Goal: Task Accomplishment & Management: Complete application form

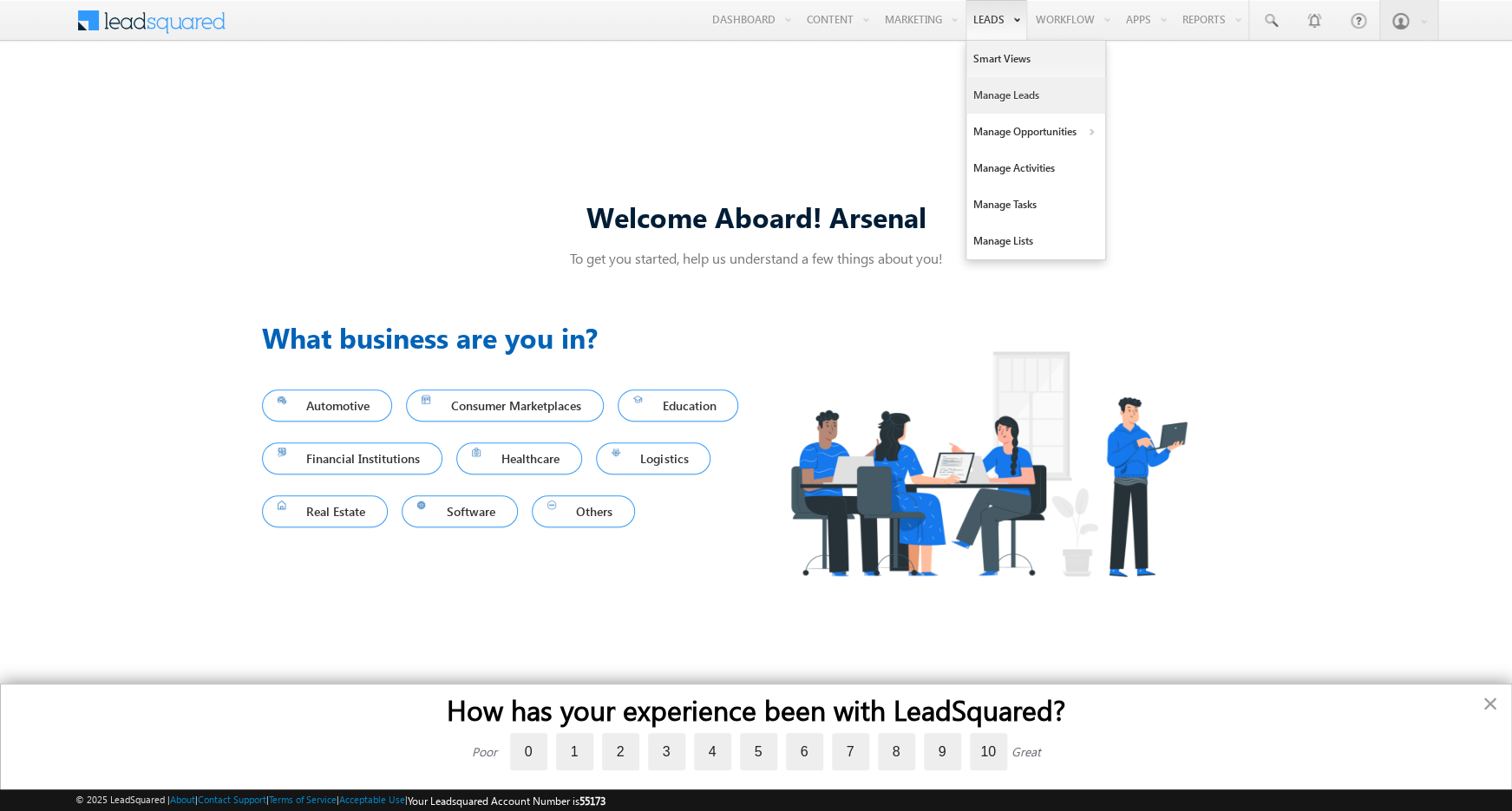
click at [994, 86] on link "Manage Leads" at bounding box center [1035, 95] width 139 height 37
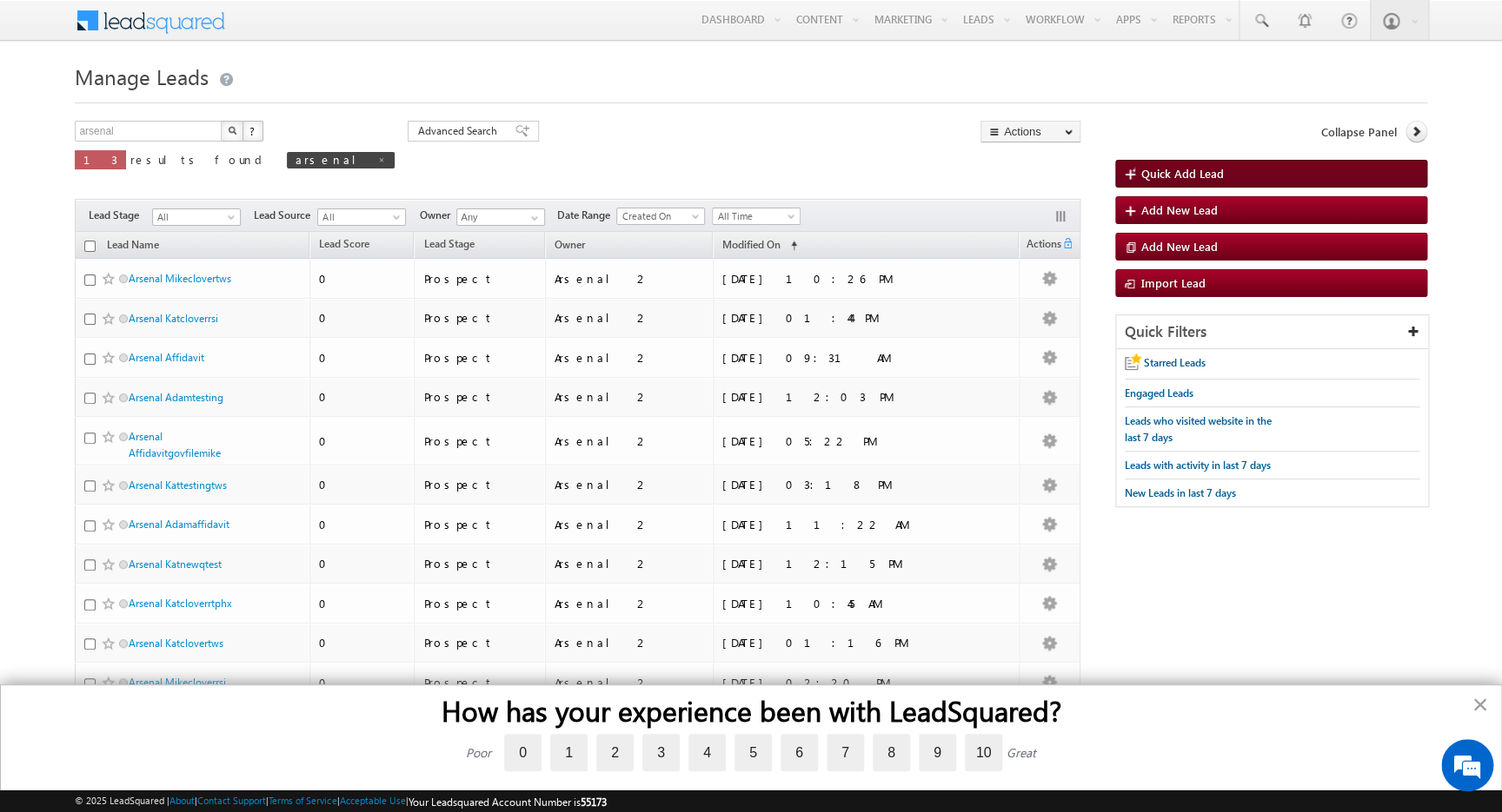
click at [1154, 173] on span "Quick Add Lead" at bounding box center [1182, 173] width 82 height 15
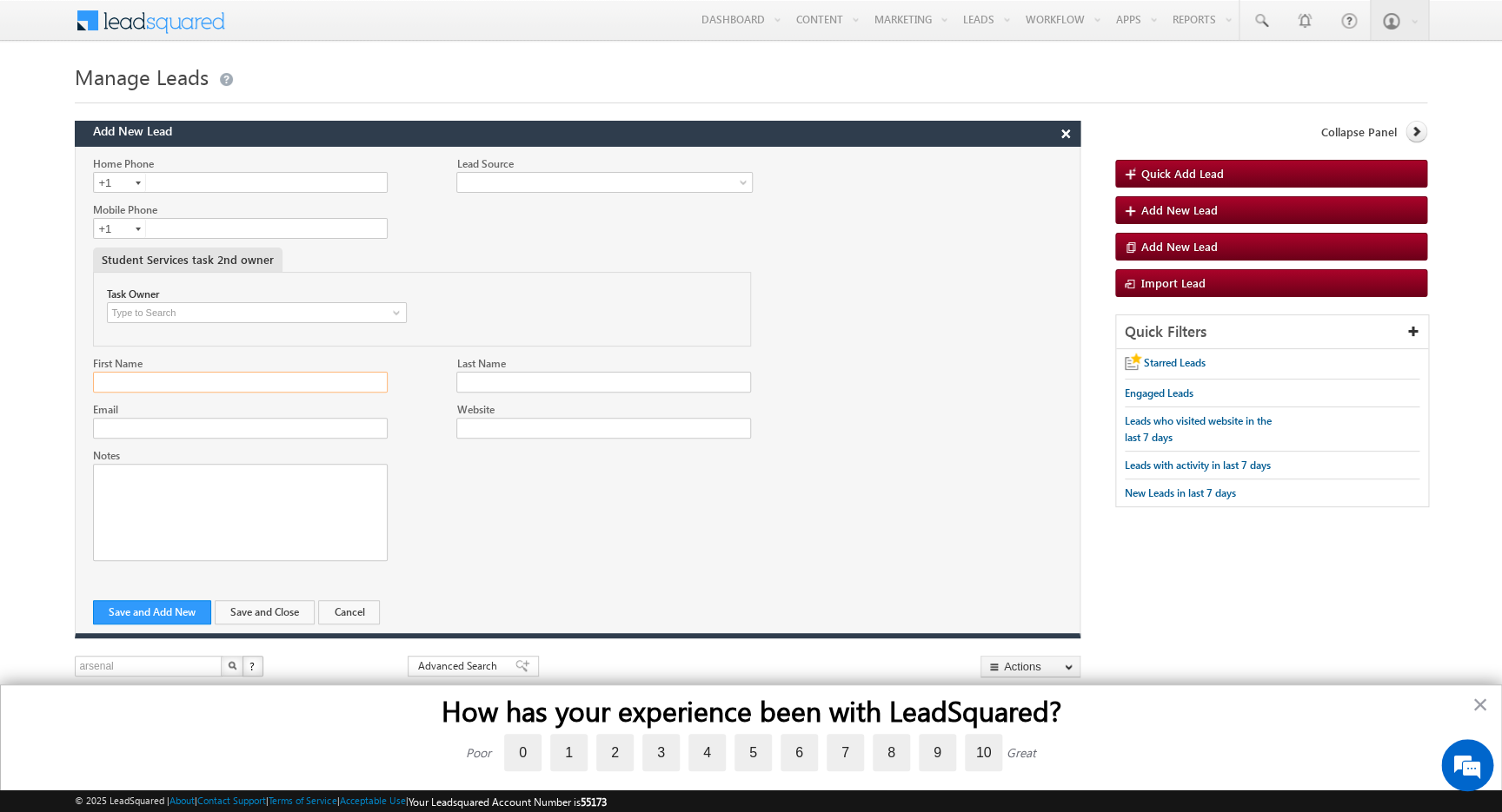
click at [228, 382] on input "First Name" at bounding box center [239, 382] width 294 height 21
type input "Arsenal"
type input "Mikesigtesting"
paste input "Mikesigtesting"
type input "[EMAIL_ADDRESS][DOMAIN_NAME]"
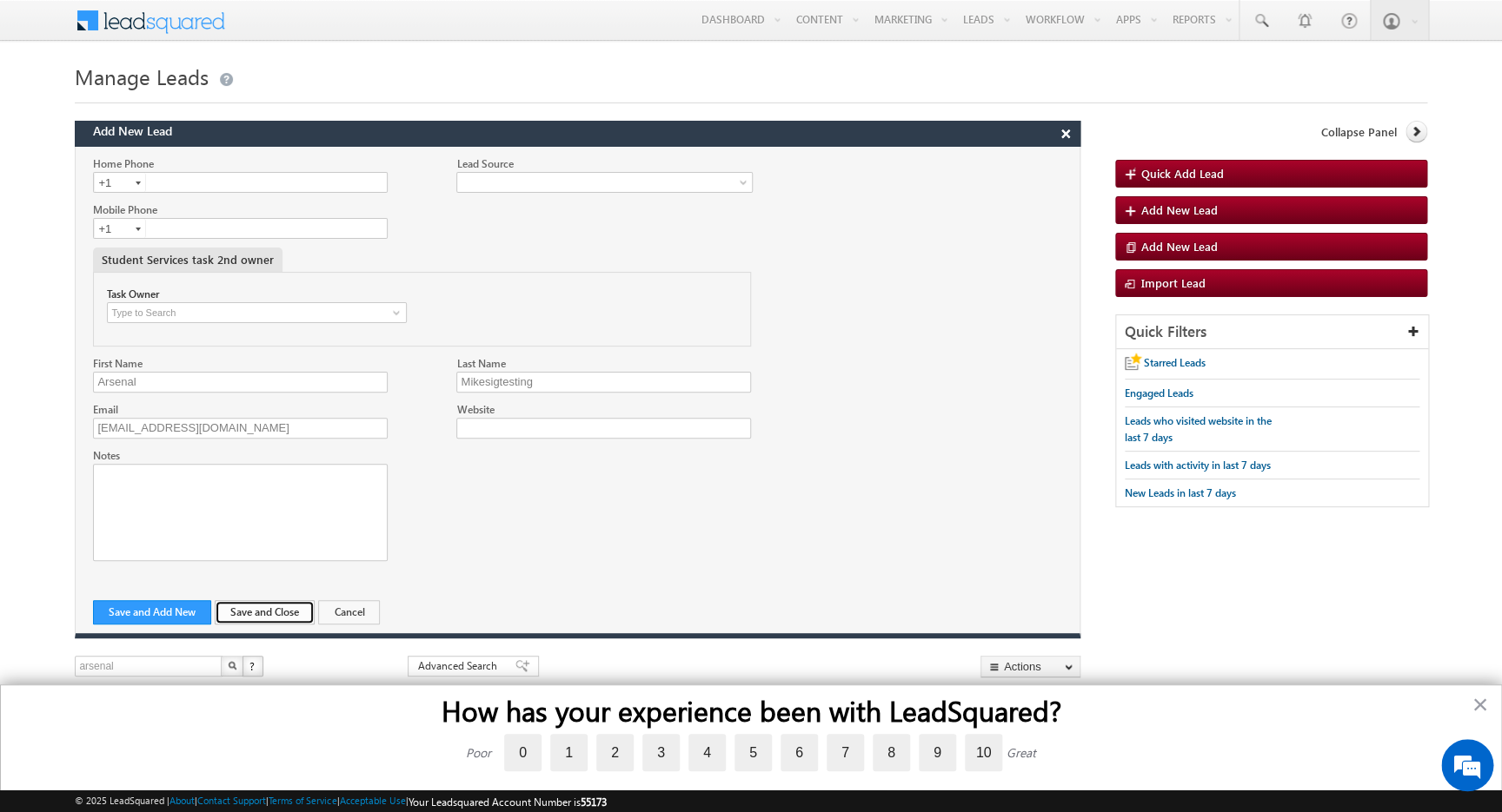
click at [238, 609] on button "Save and Close" at bounding box center [265, 612] width 100 height 25
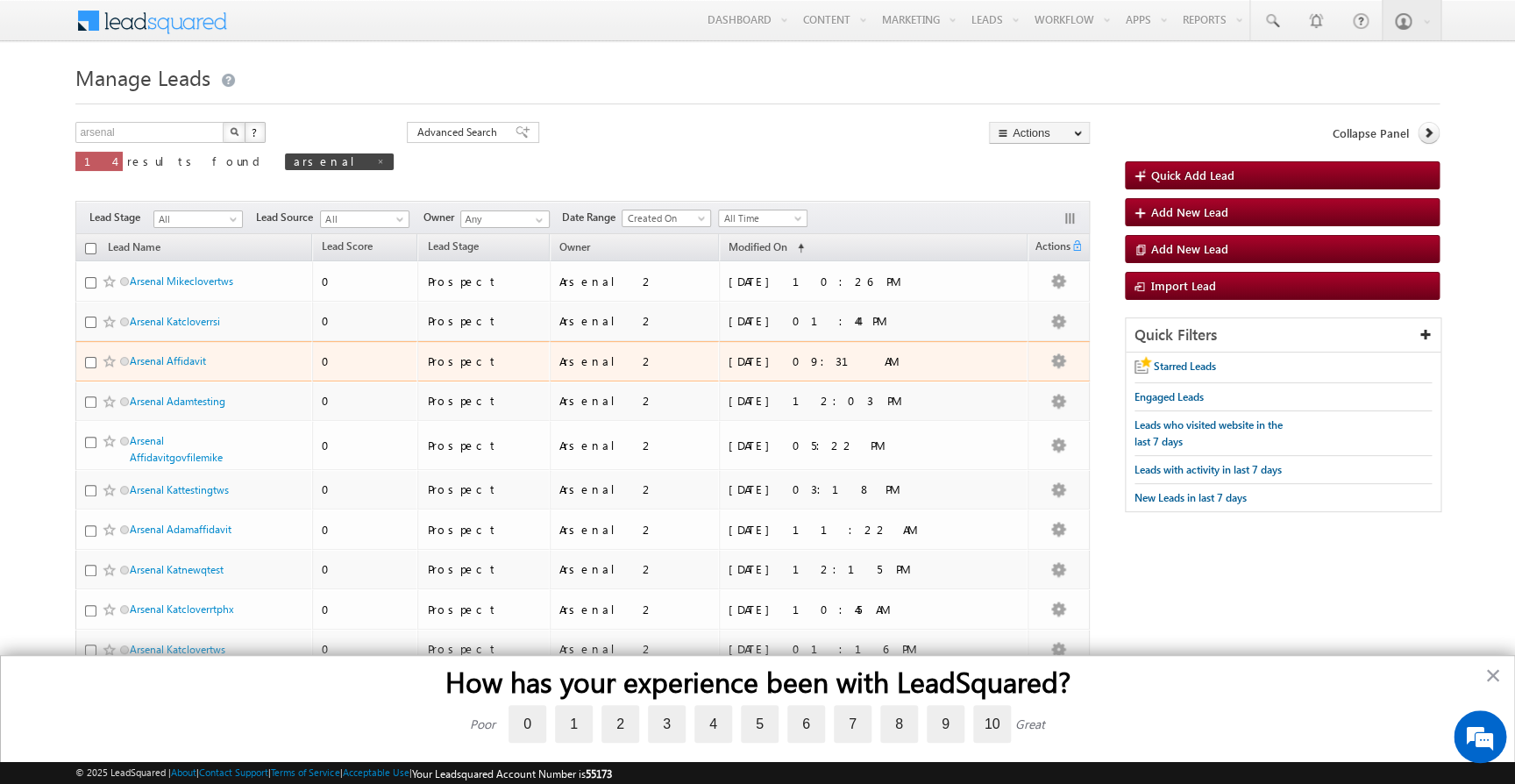
scroll to position [186, 0]
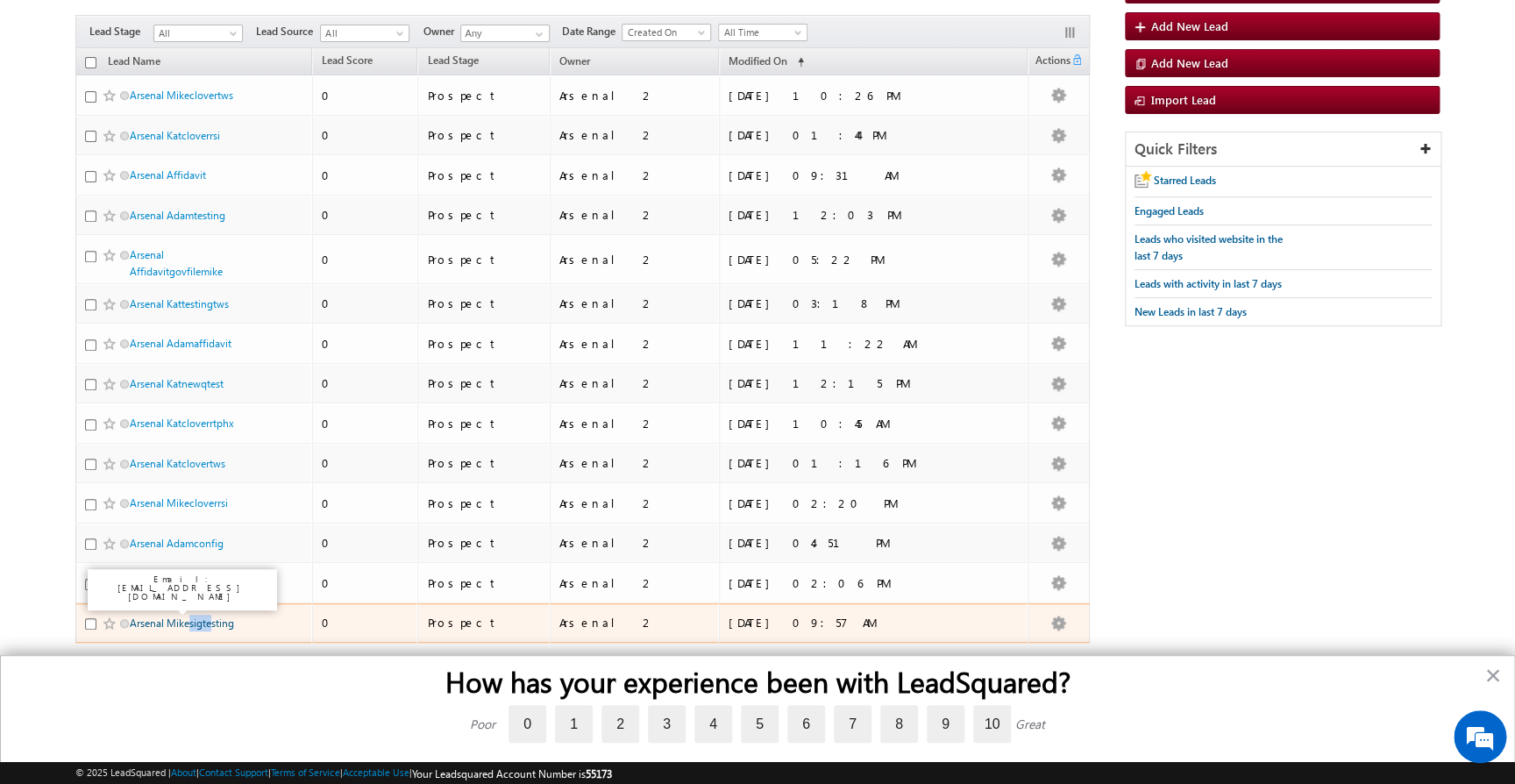
click at [217, 622] on link "Arsenal Mikesigtesting" at bounding box center [182, 622] width 104 height 13
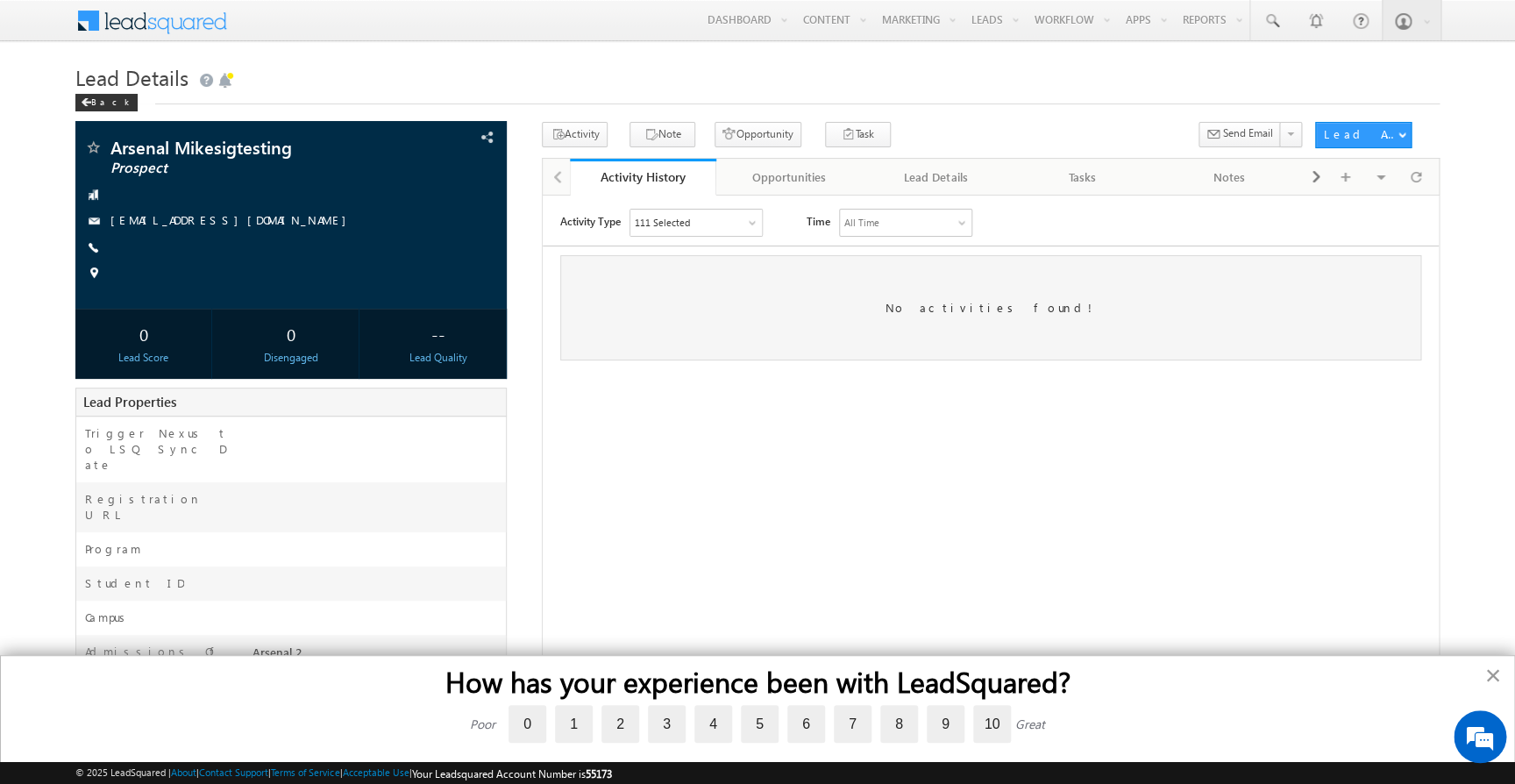
click at [1496, 674] on button "×" at bounding box center [1492, 675] width 17 height 28
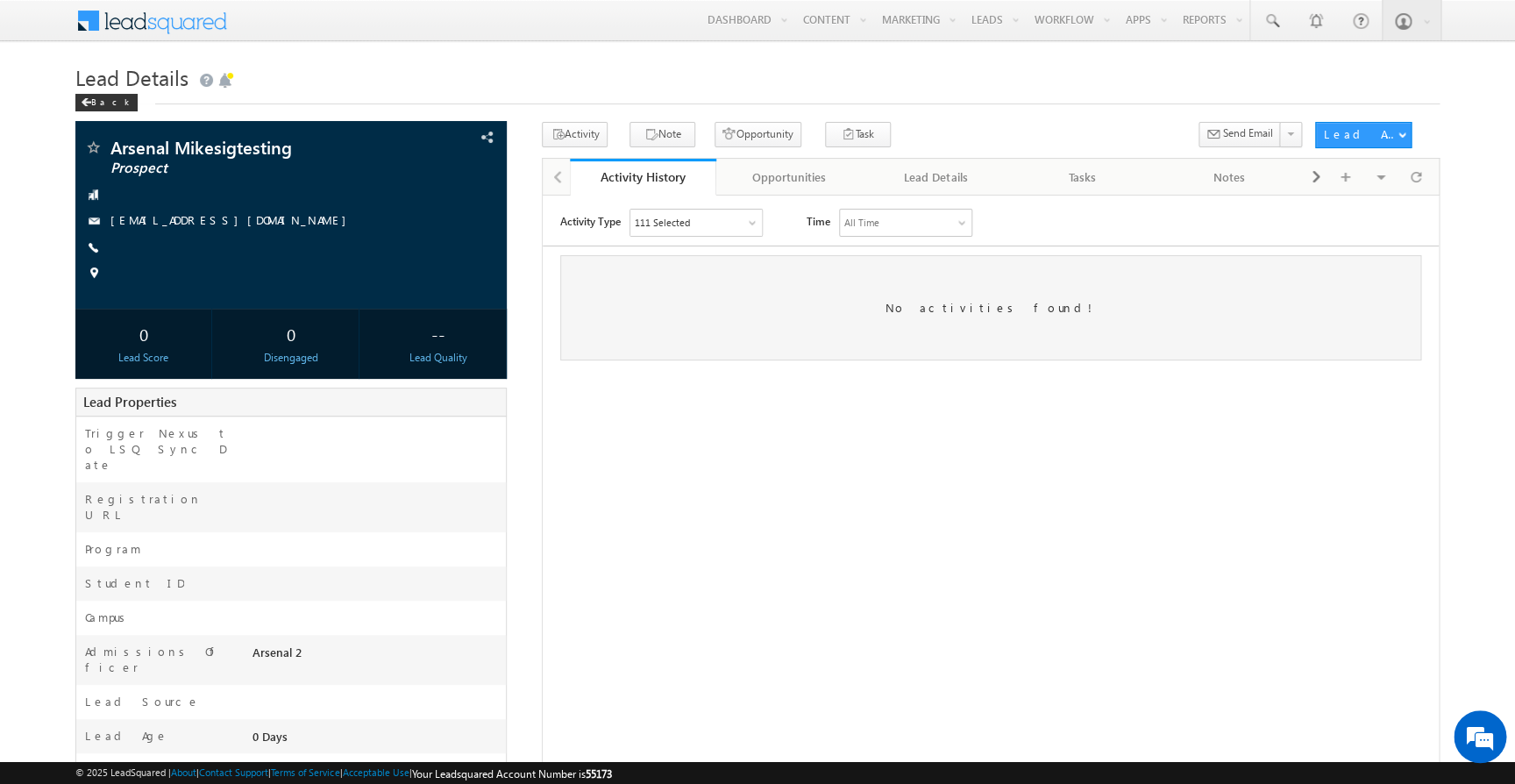
click at [1156, 85] on h1 "Lead Details" at bounding box center [757, 75] width 1363 height 34
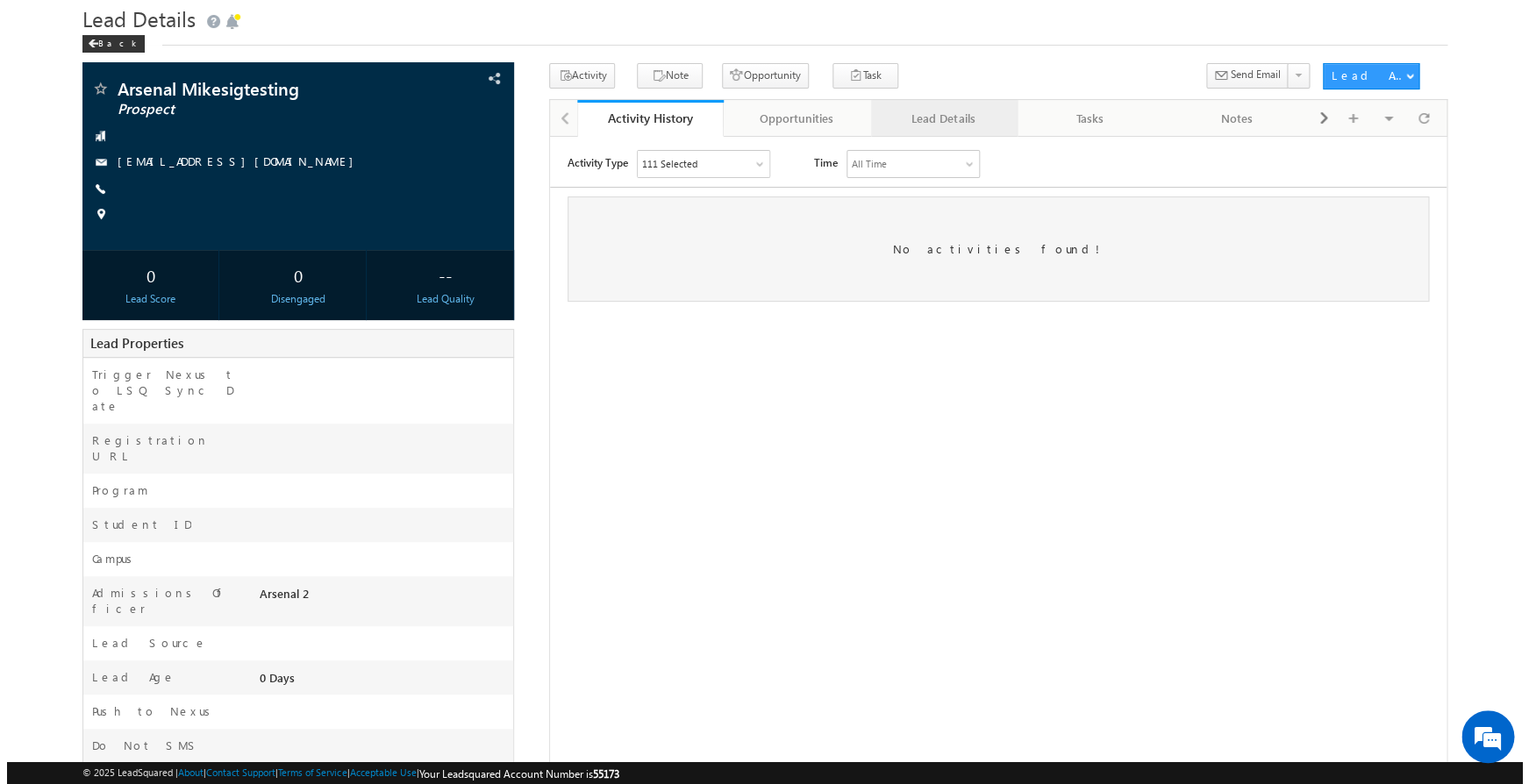
scroll to position [59, 0]
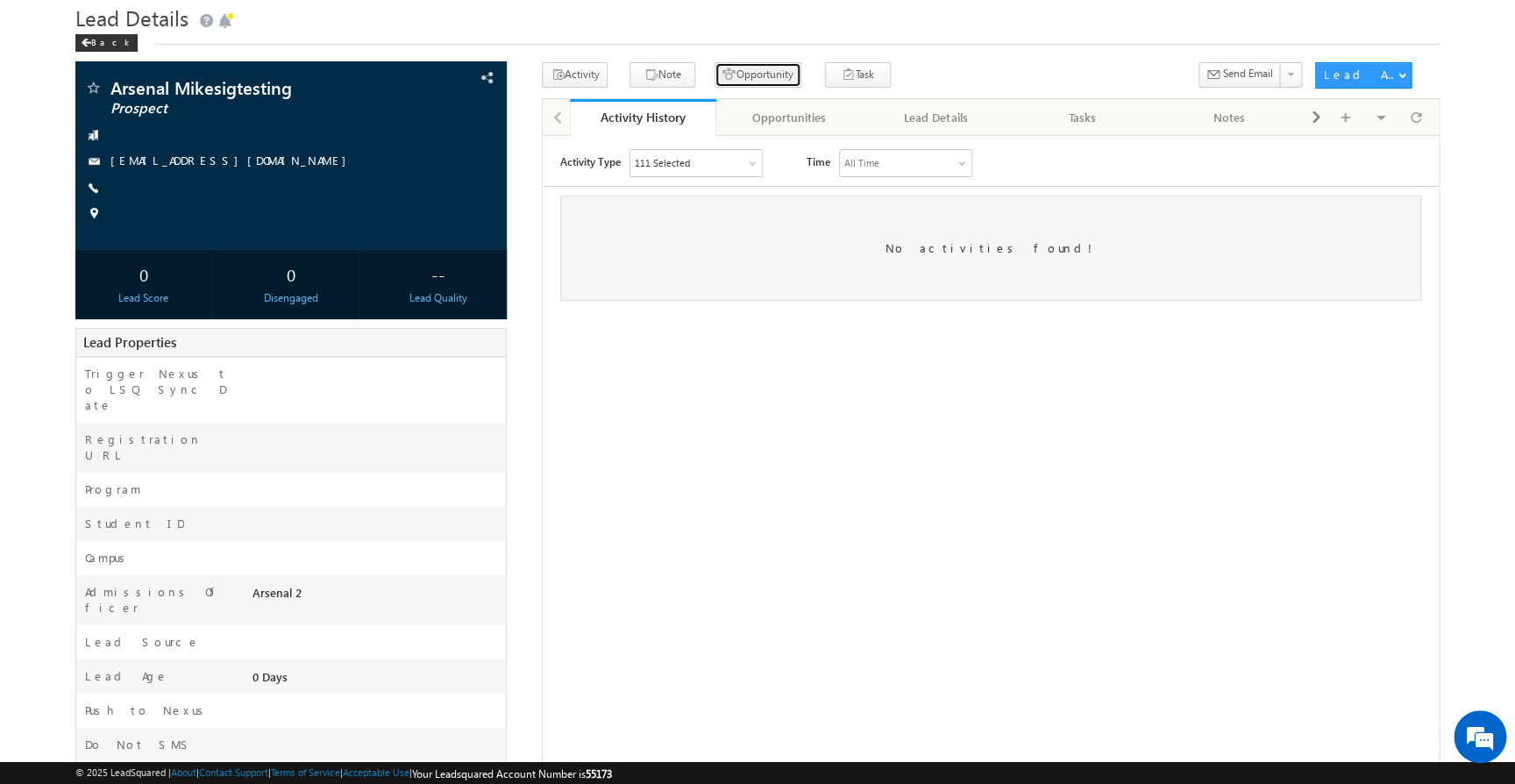
click at [759, 80] on button "Opportunity" at bounding box center [758, 74] width 87 height 26
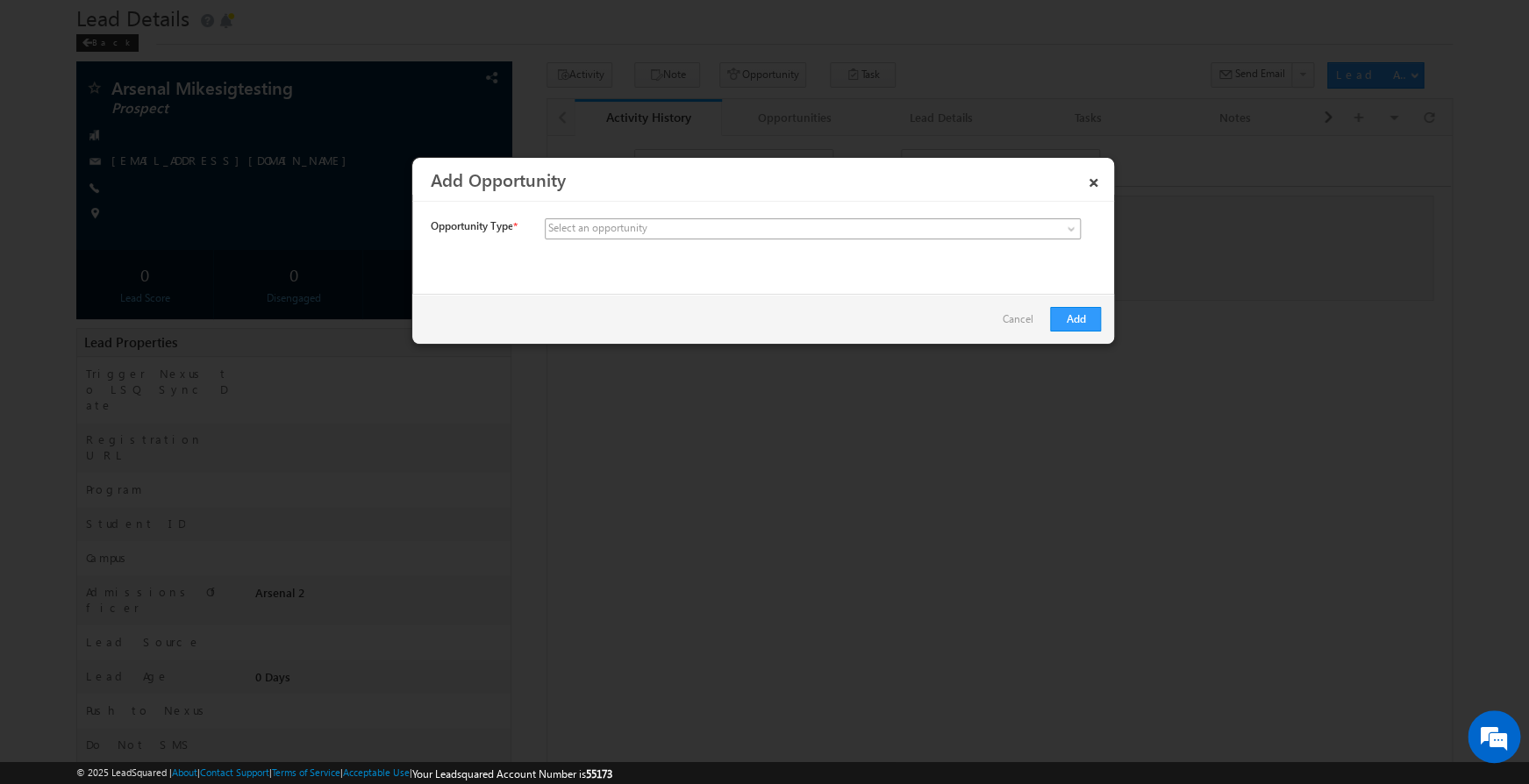
click at [766, 224] on span at bounding box center [682, 229] width 273 height 16
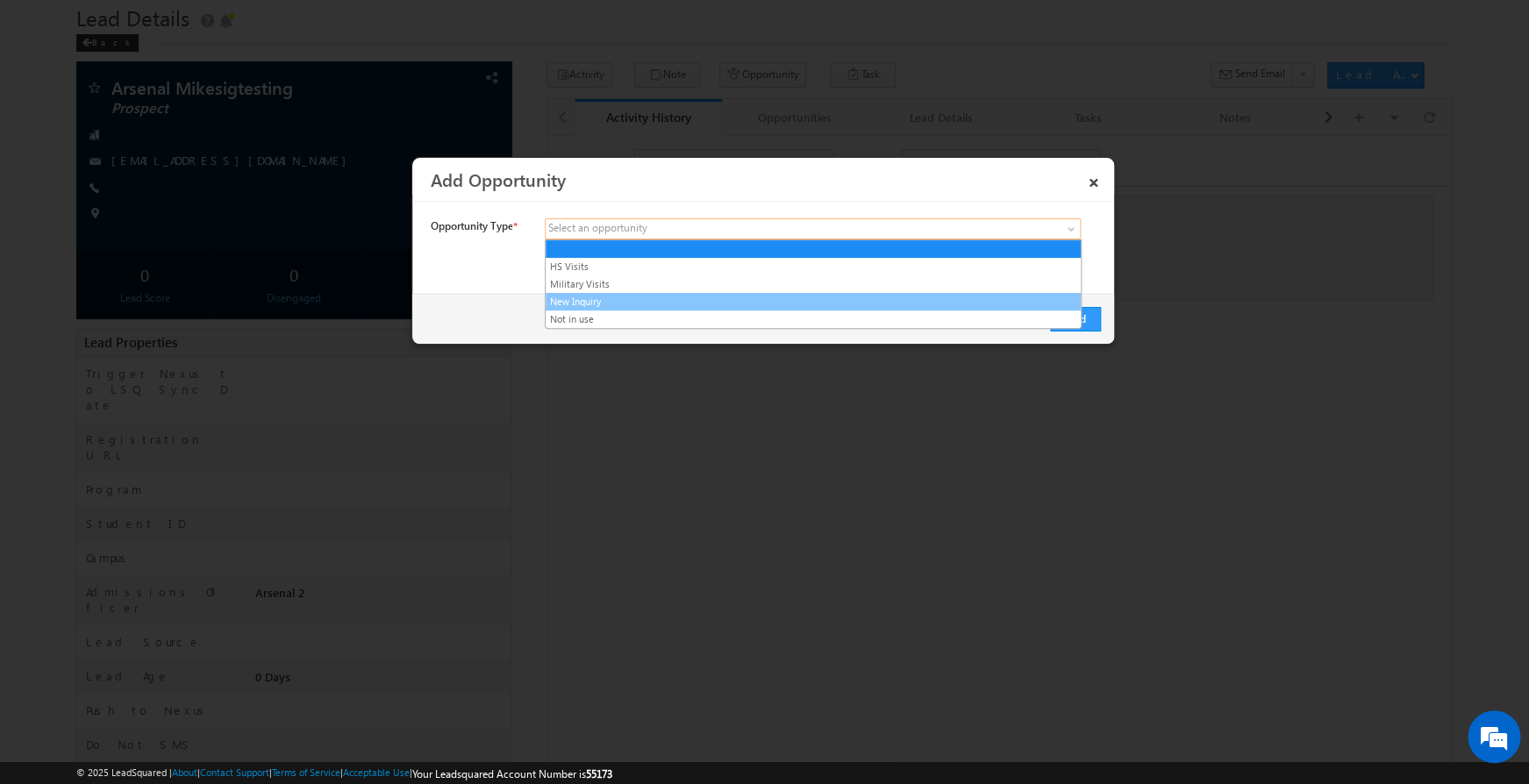
click at [753, 299] on link "New Inquiry" at bounding box center [813, 301] width 535 height 16
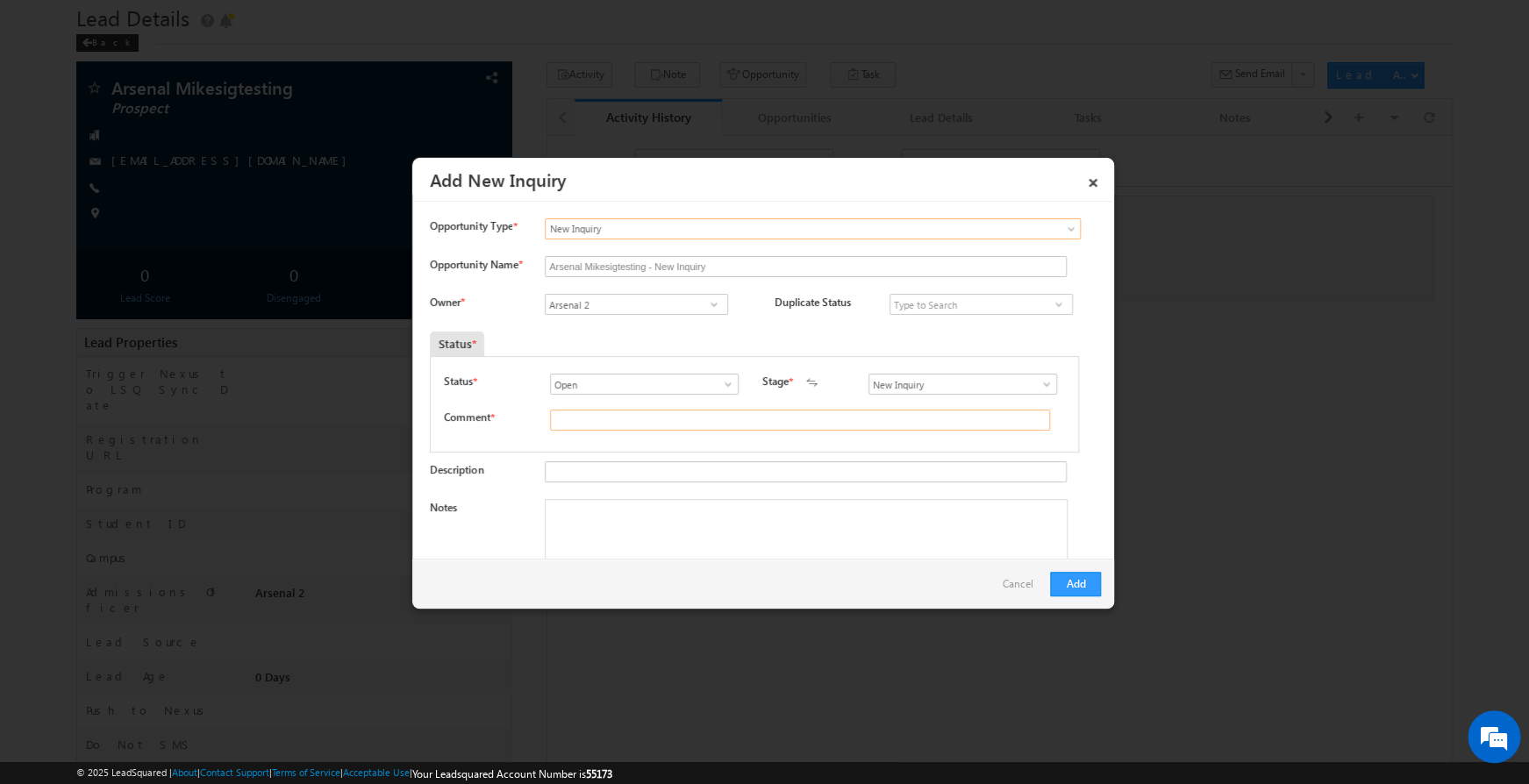
click at [842, 423] on input "text" at bounding box center [799, 420] width 500 height 21
type input "asdf"
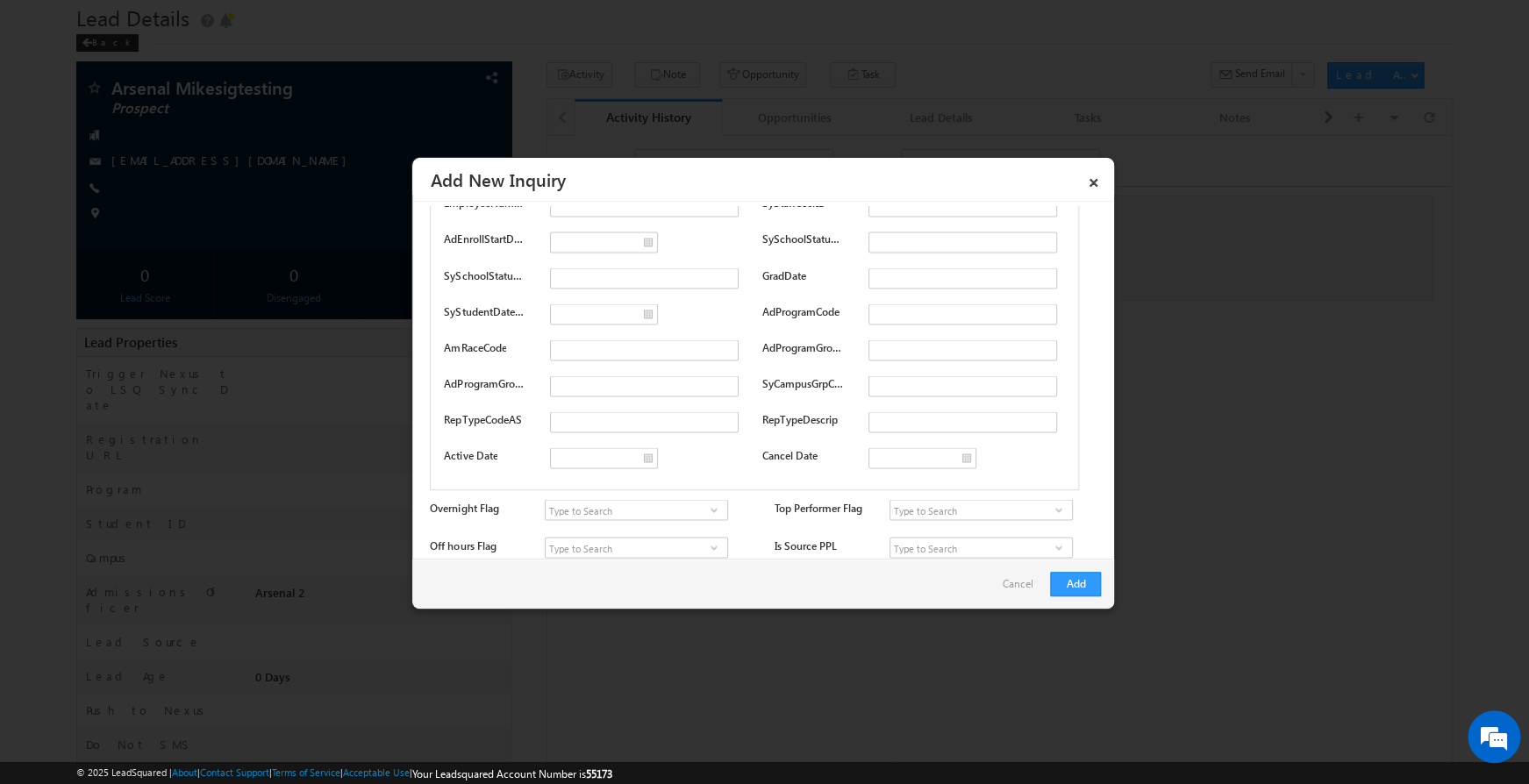
scroll to position [5125, 0]
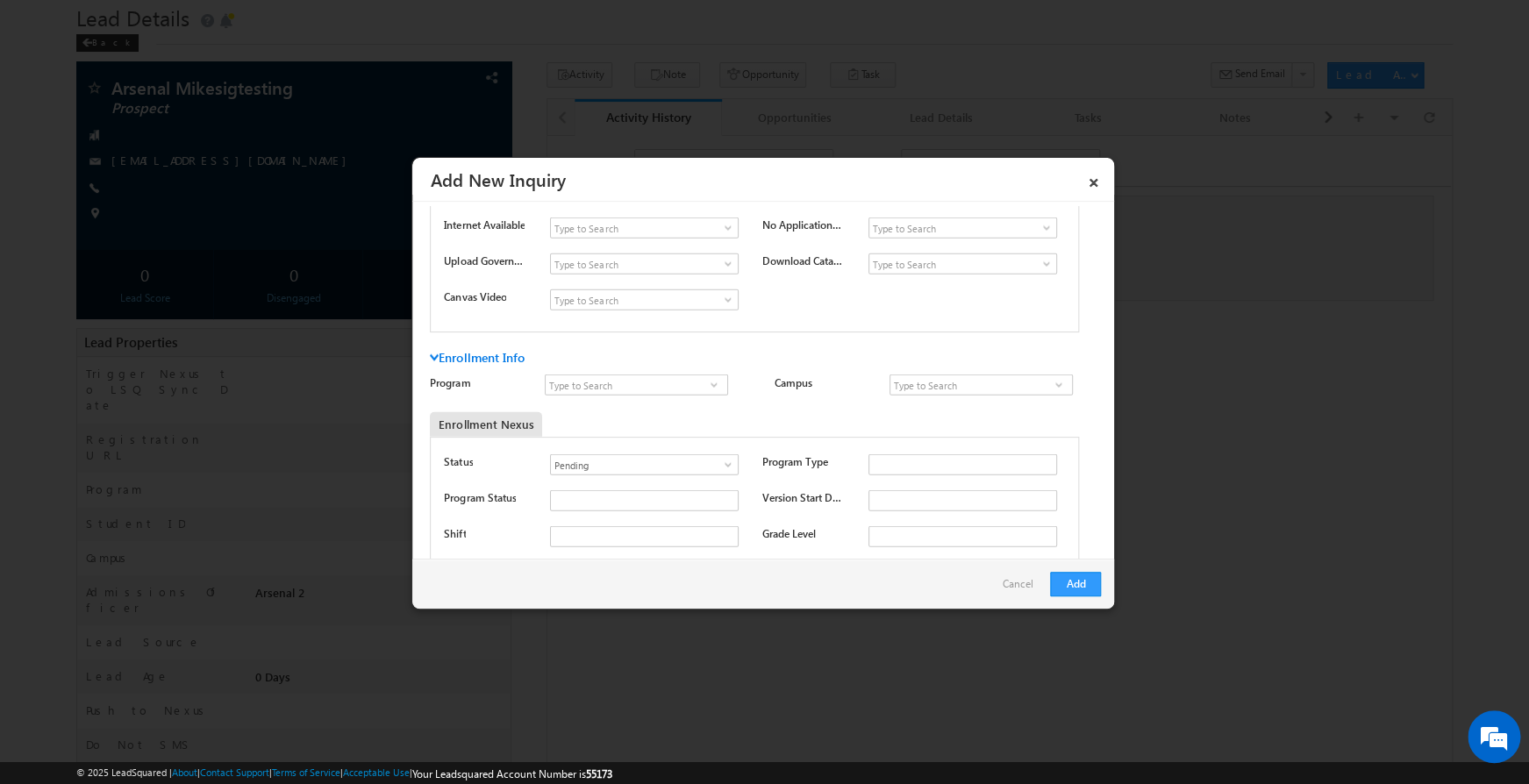
click at [932, 365] on div "Enrollment Info" at bounding box center [707, 362] width 556 height 25
click at [927, 378] on input at bounding box center [981, 384] width 183 height 21
click at [946, 409] on link "TWS [GEOGRAPHIC_DATA]" at bounding box center [981, 405] width 183 height 20
type input "TWS [GEOGRAPHIC_DATA]"
click at [653, 389] on input at bounding box center [636, 384] width 183 height 21
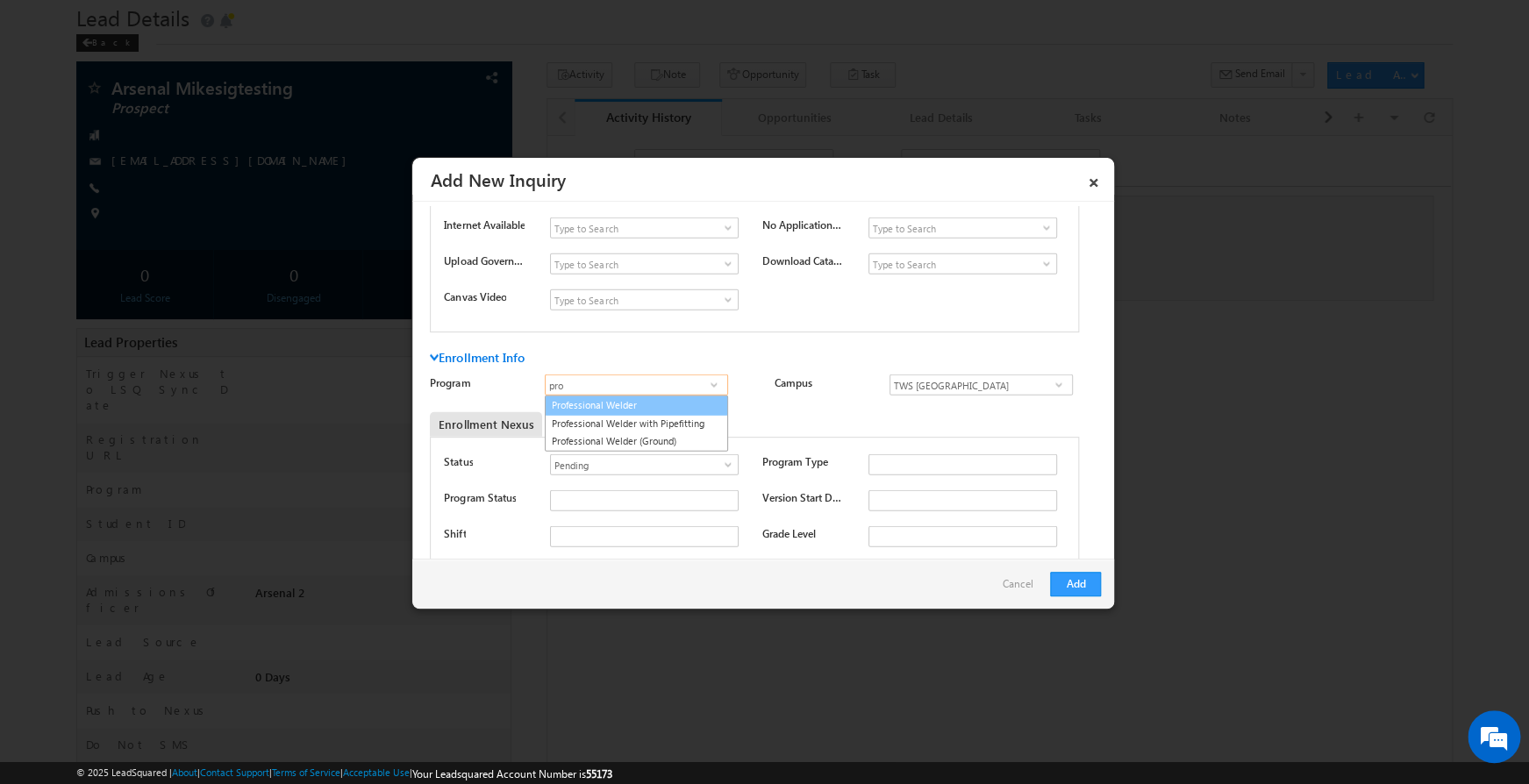
click at [649, 402] on link "Professional Welder" at bounding box center [636, 405] width 183 height 20
type input "Professional Welder"
click at [687, 421] on div "Enrollment Nexus" at bounding box center [670, 424] width 481 height 25
click at [883, 502] on input "text" at bounding box center [962, 500] width 188 height 21
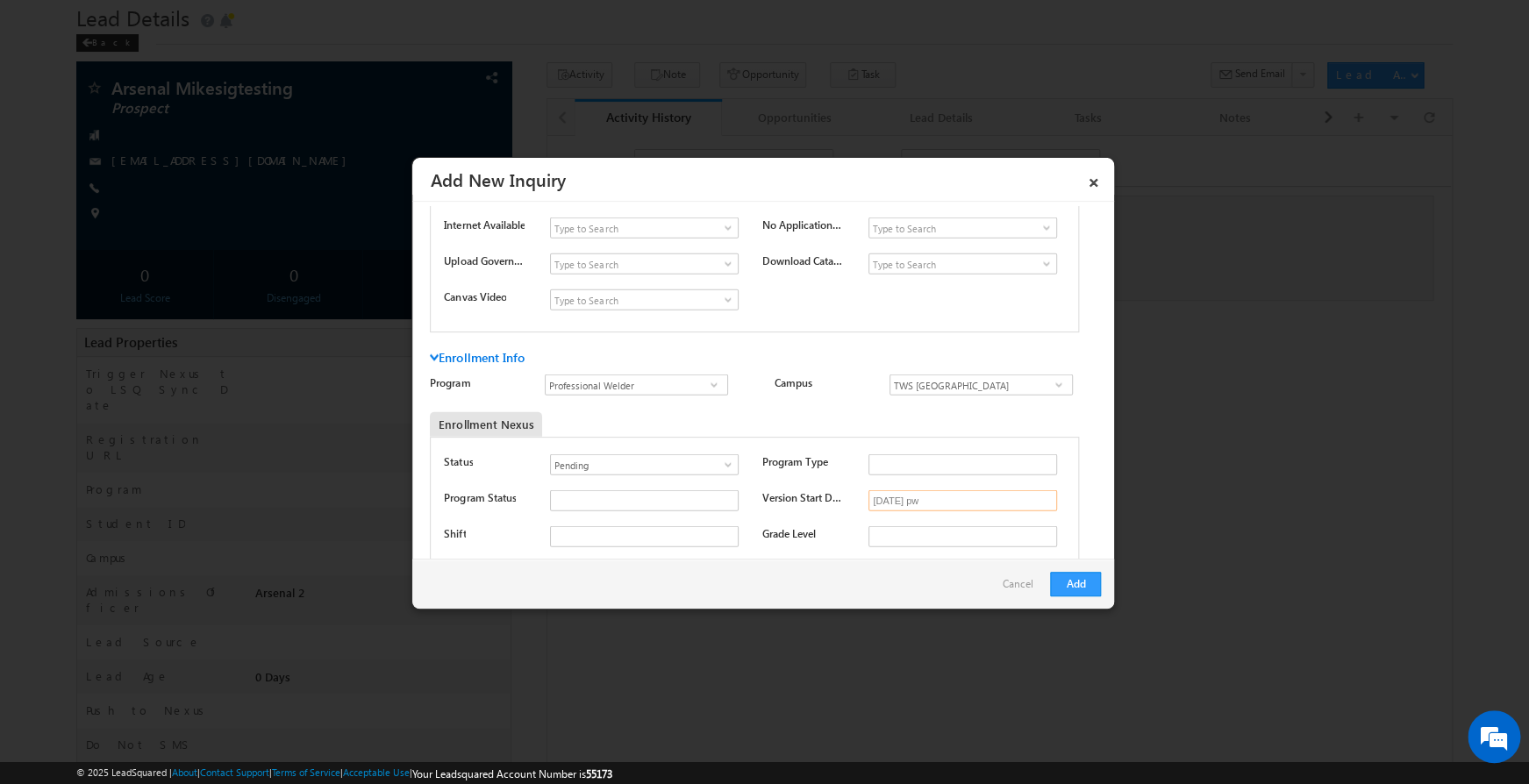
type input "[DATE] pw"
click at [848, 422] on div "Enrollment Nexus" at bounding box center [670, 424] width 481 height 25
click at [715, 533] on input "text" at bounding box center [644, 537] width 188 height 21
click at [787, 501] on label "Version Start Date" at bounding box center [803, 498] width 81 height 16
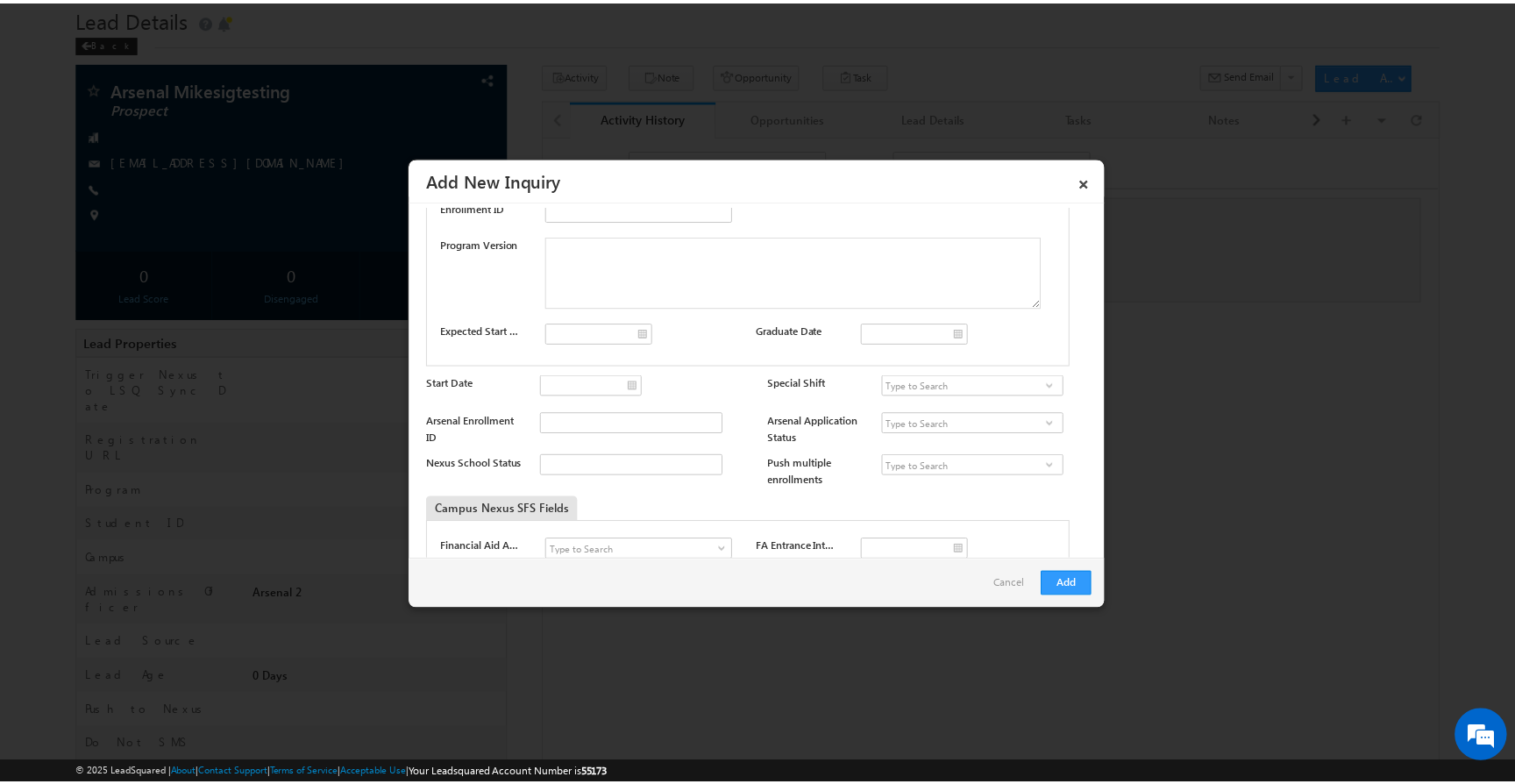
scroll to position [3095, 0]
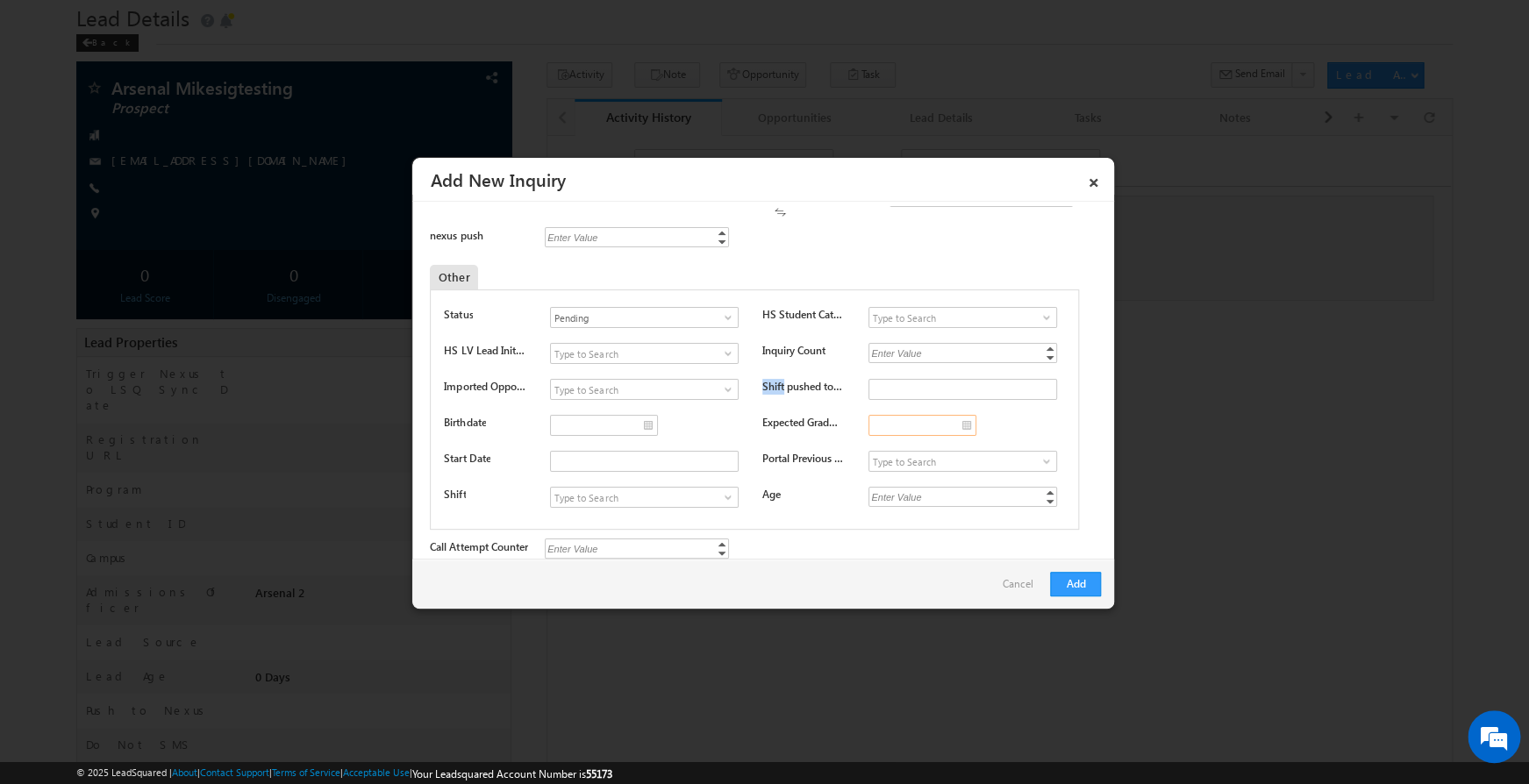
click at [946, 429] on input "text" at bounding box center [922, 425] width 108 height 21
type input "__/__/__"
click at [806, 385] on label "Shift pushed to Docusign" at bounding box center [803, 386] width 81 height 16
click at [723, 490] on span at bounding box center [728, 497] width 18 height 14
click at [643, 527] on link "Afternoon" at bounding box center [641, 537] width 181 height 20
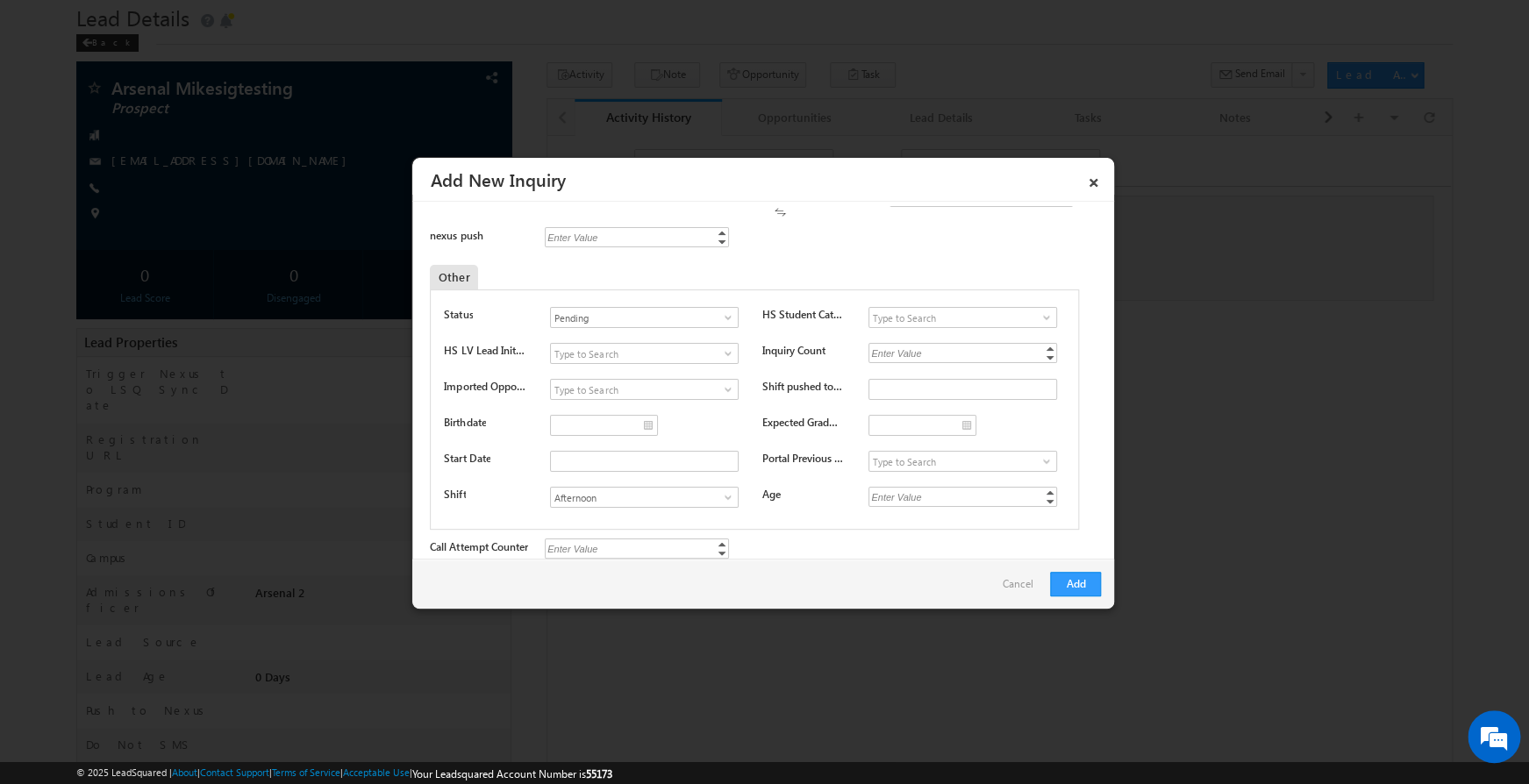
click at [731, 495] on span at bounding box center [728, 497] width 18 height 14
click at [669, 518] on link "Morning" at bounding box center [641, 517] width 183 height 20
type input "Morning"
click at [1073, 582] on button "Add" at bounding box center [1075, 584] width 51 height 25
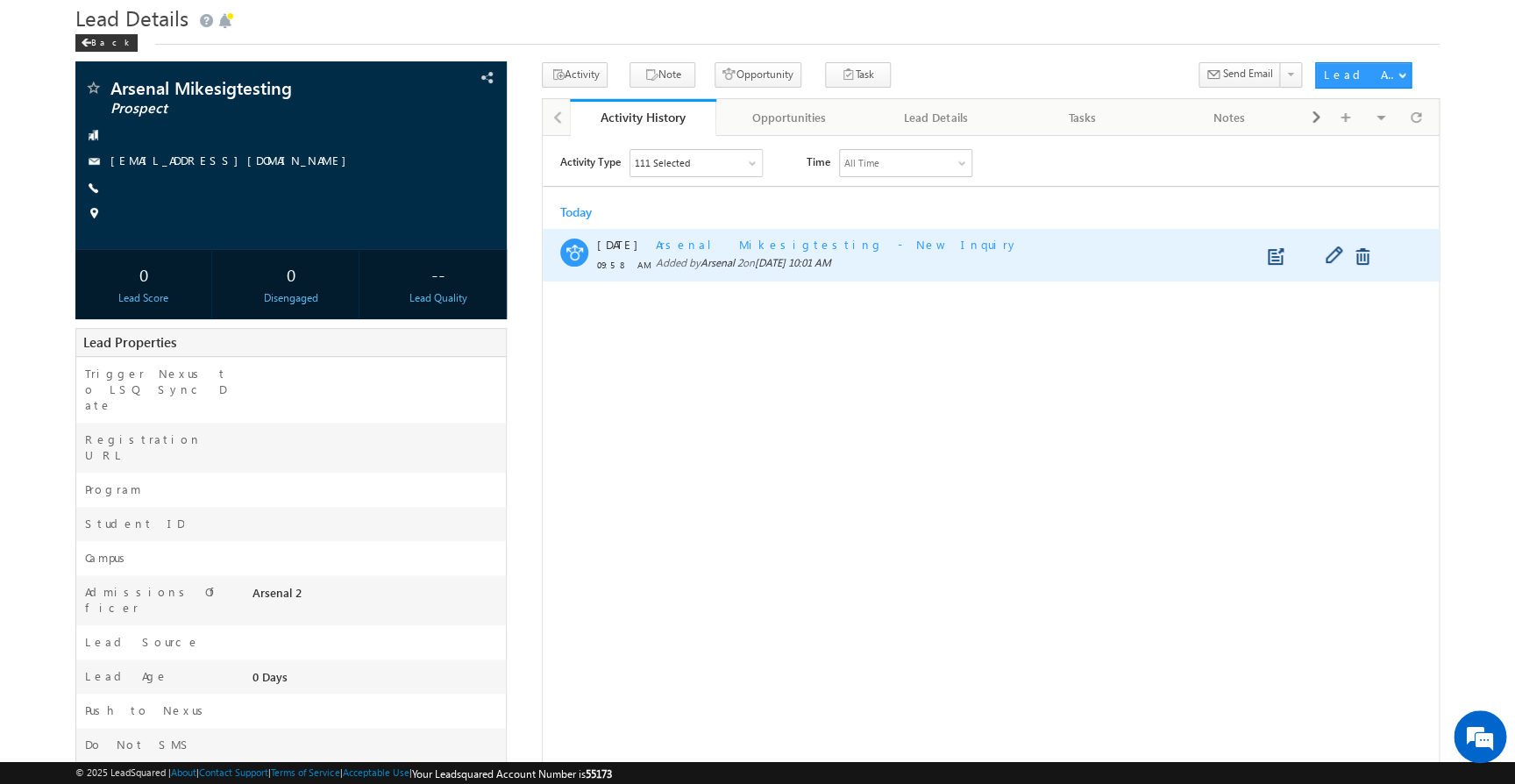
click at [796, 240] on span "Arsenal Mikesigtesting - New Inquiry" at bounding box center [837, 243] width 363 height 15
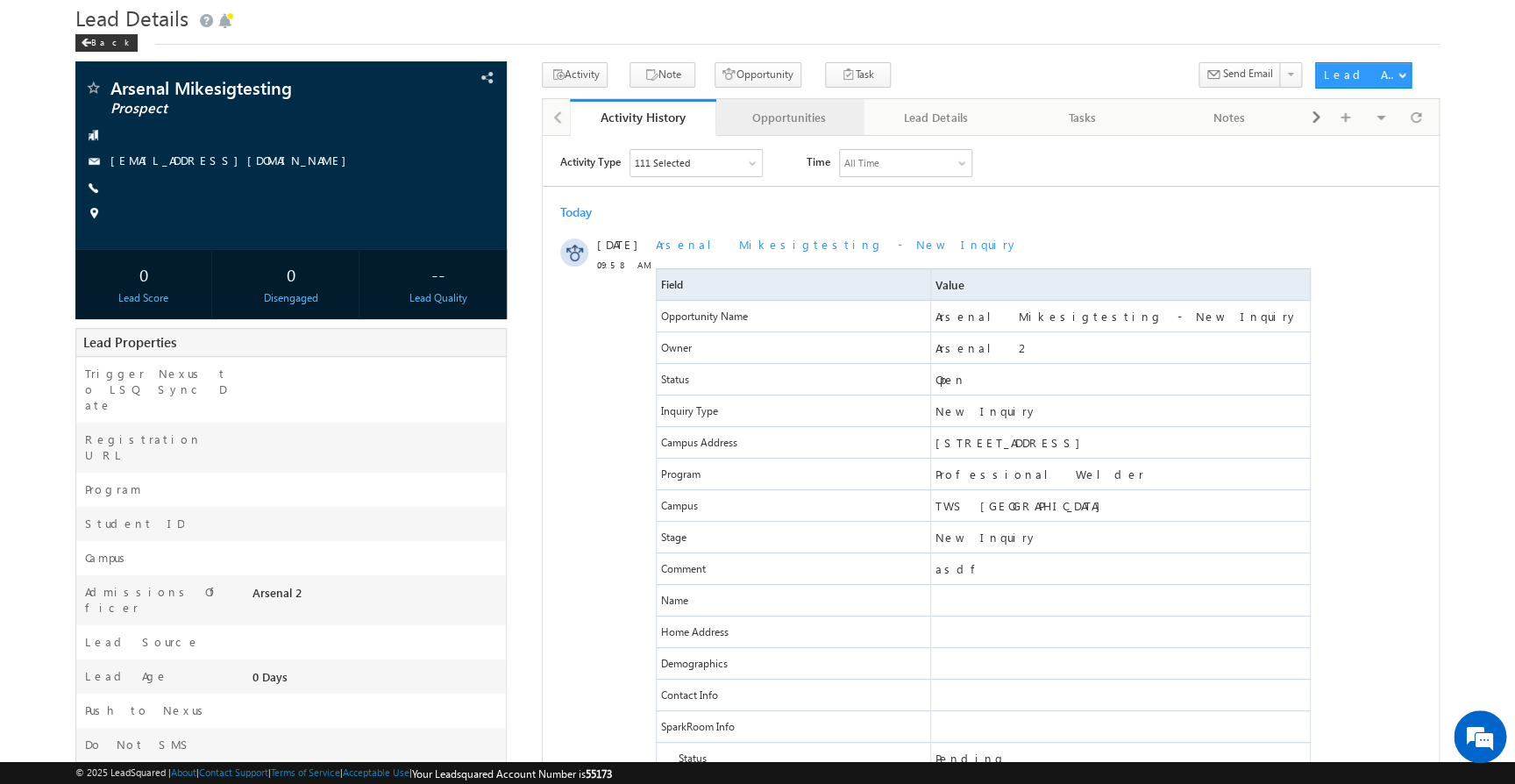
click at [804, 115] on div "Opportunities" at bounding box center [788, 118] width 117 height 21
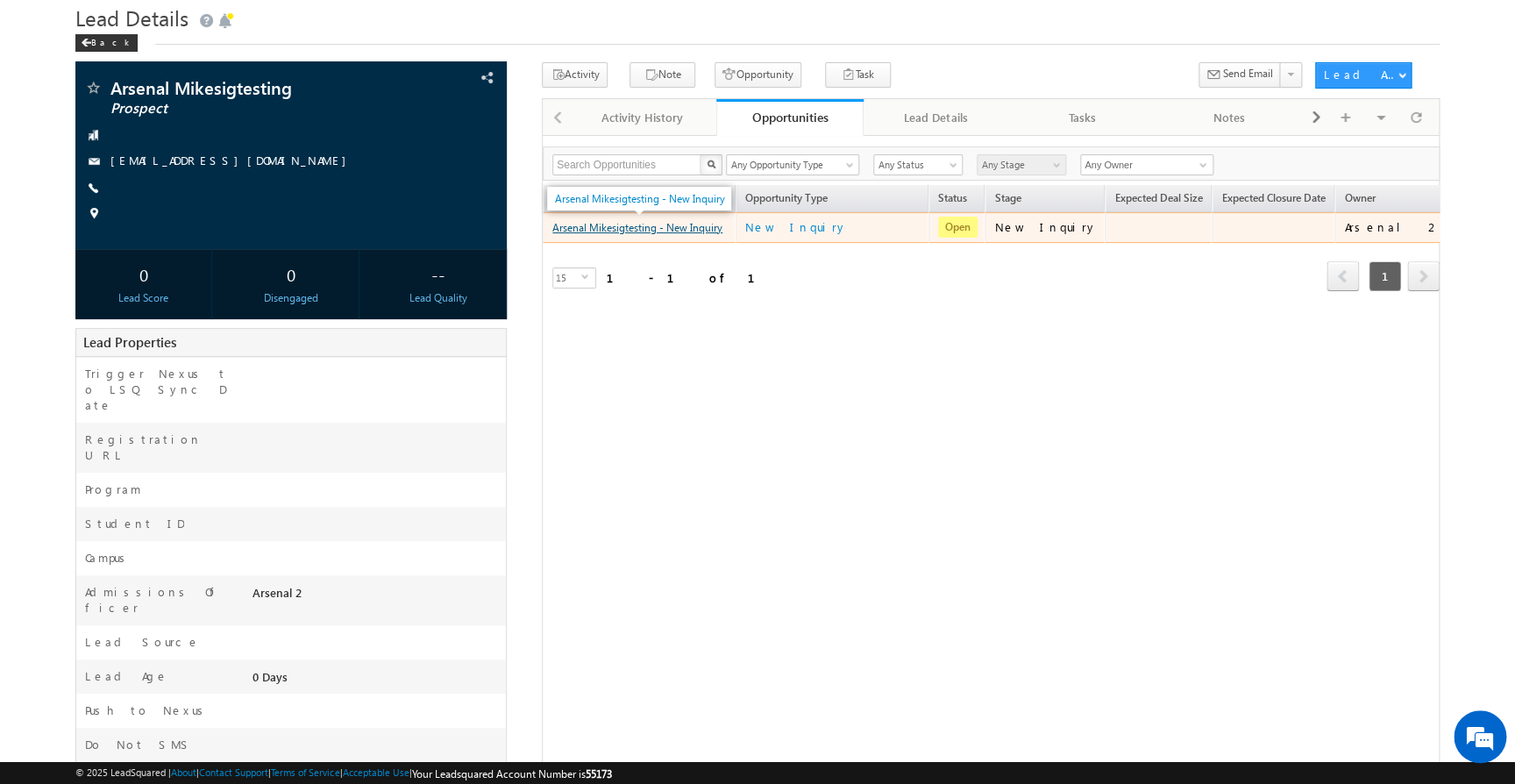
click at [702, 229] on link "Arsenal Mikesigtesting - New Inquiry" at bounding box center [637, 227] width 170 height 13
